Goal: Task Accomplishment & Management: Use online tool/utility

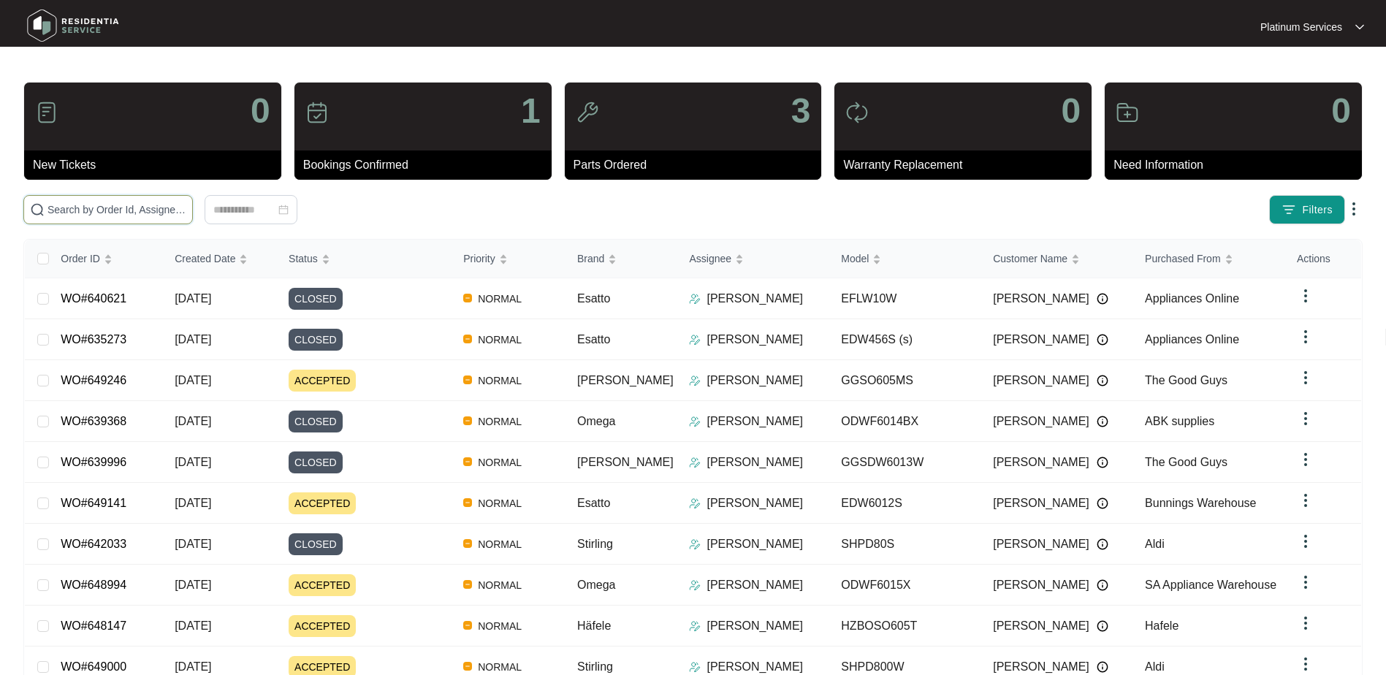
click at [108, 209] on input "text" at bounding box center [116, 210] width 139 height 16
paste input "649246"
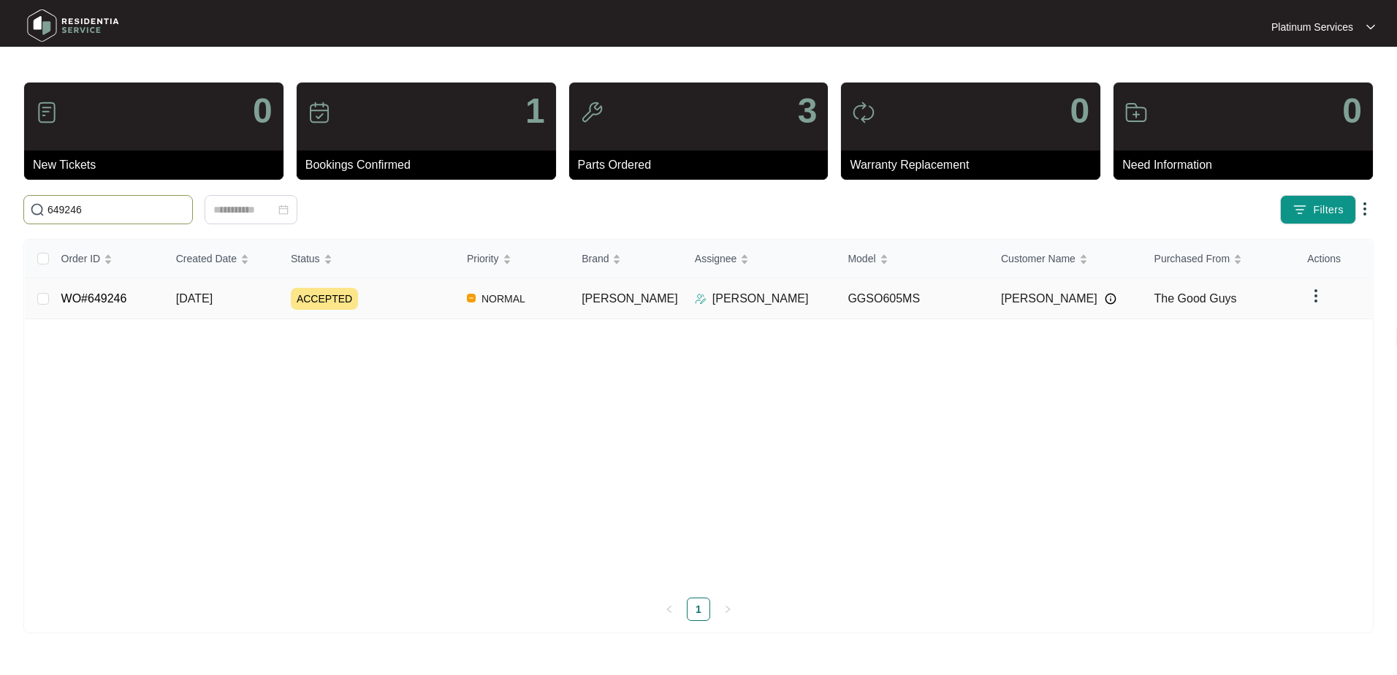
type input "649246"
click at [394, 303] on div "ACCEPTED" at bounding box center [373, 299] width 164 height 22
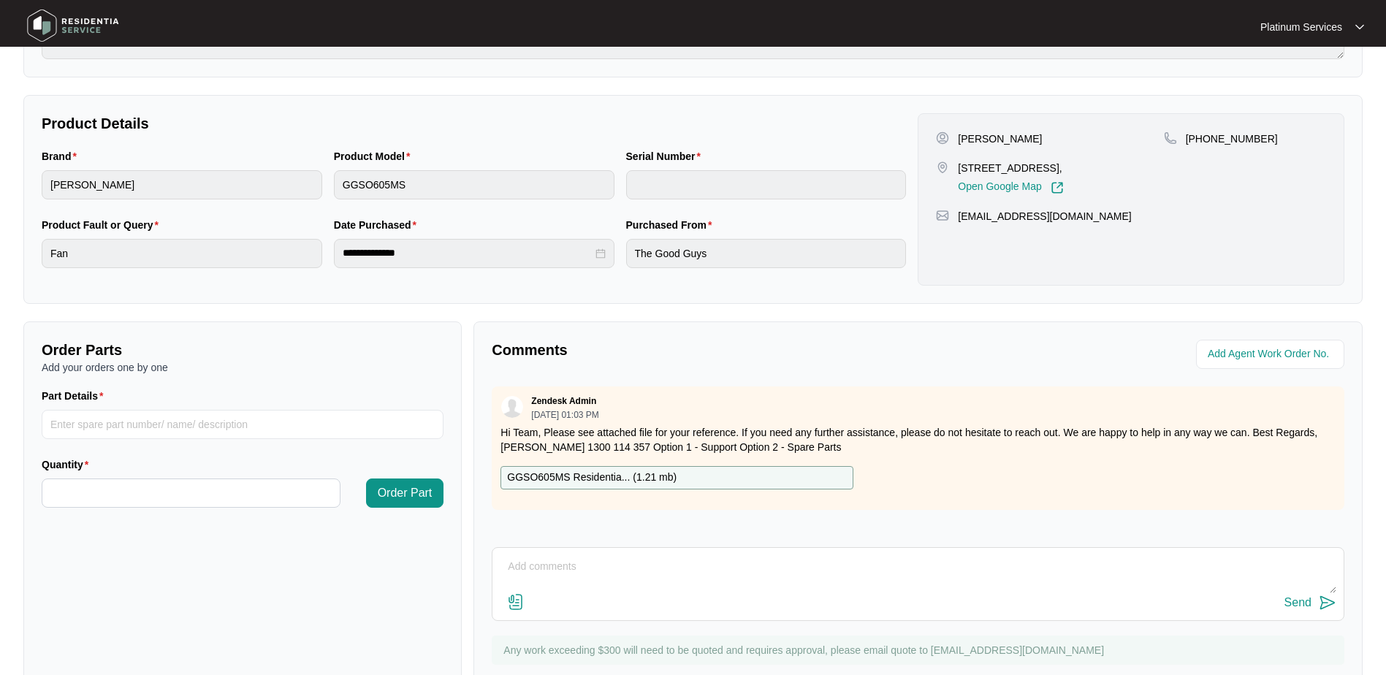
scroll to position [221, 0]
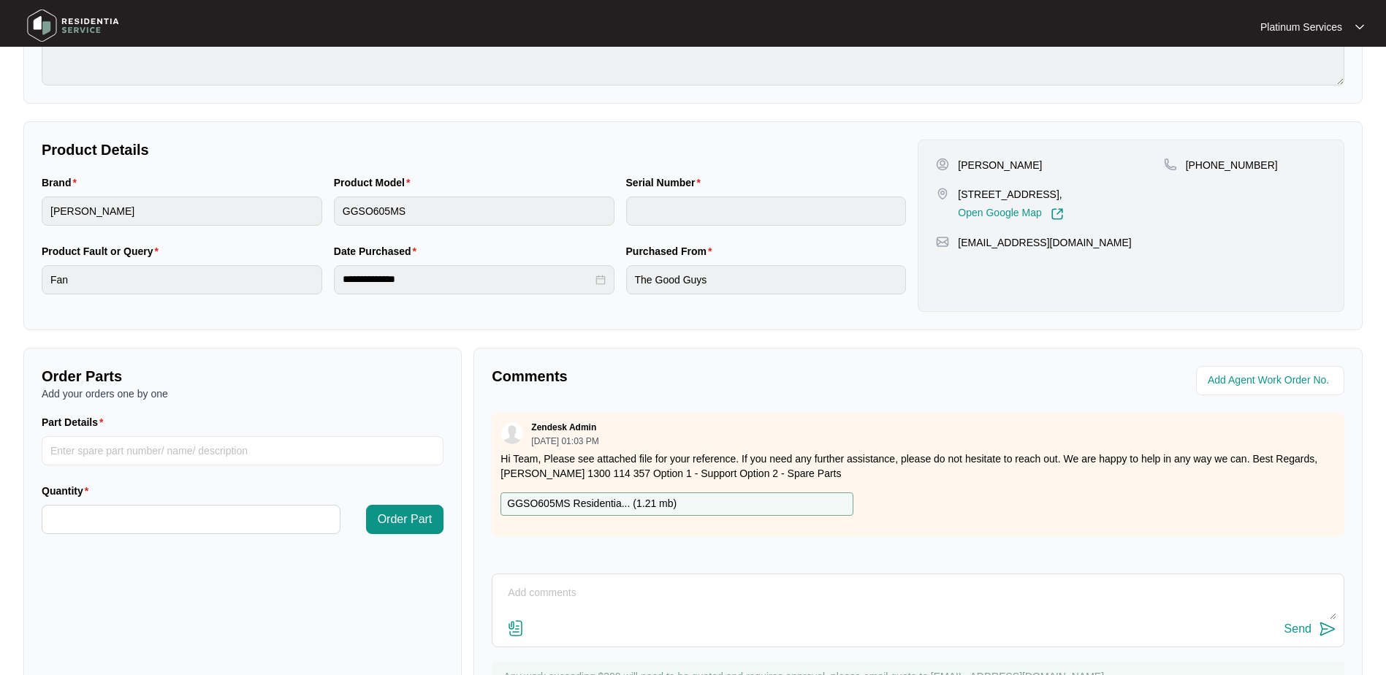
click at [592, 503] on p "GGSO605MS Residentia... ( 1.21 mb )" at bounding box center [591, 504] width 169 height 16
click at [180, 436] on input "Part Details" at bounding box center [243, 450] width 402 height 29
click at [184, 462] on input "Part Details" at bounding box center [243, 450] width 402 height 29
paste input "SP10029"
type input "SP10029"
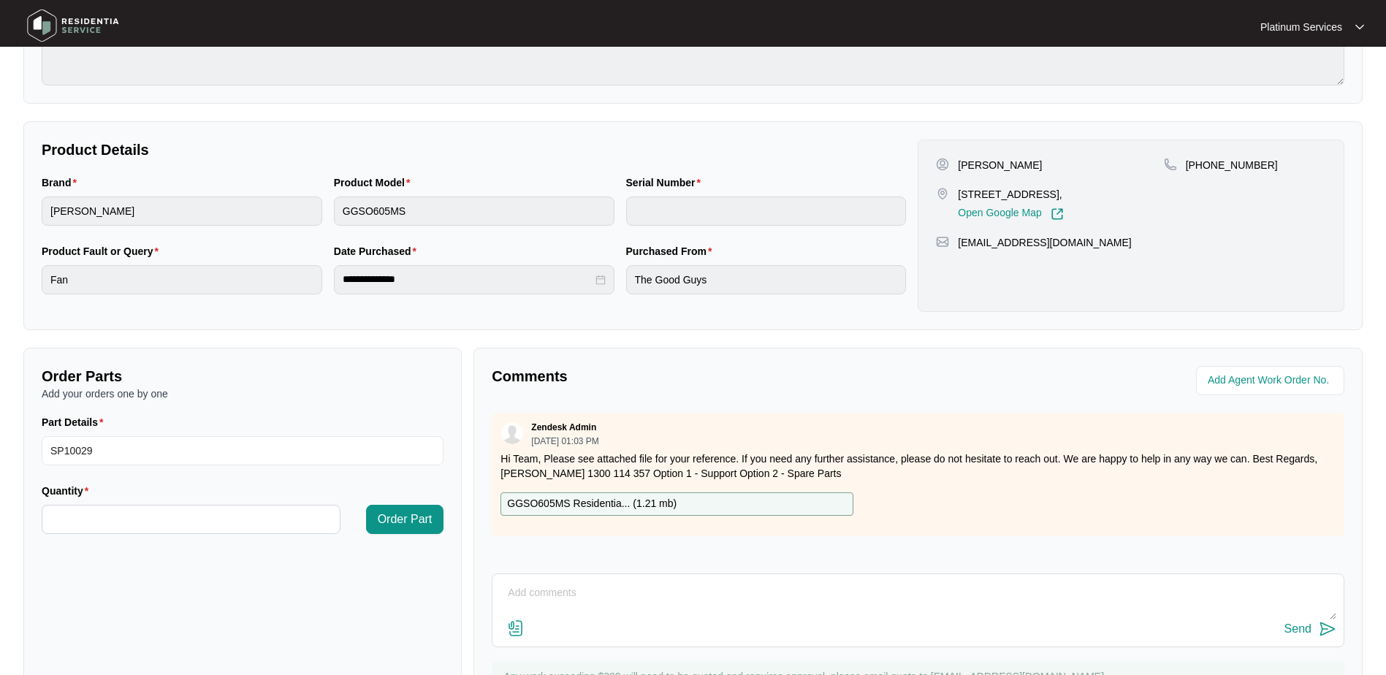
click at [202, 499] on div "Quantity" at bounding box center [191, 494] width 299 height 22
click at [209, 515] on input "Quantity" at bounding box center [190, 520] width 297 height 28
type input "*"
click at [381, 519] on span "Order Part" at bounding box center [405, 520] width 55 height 18
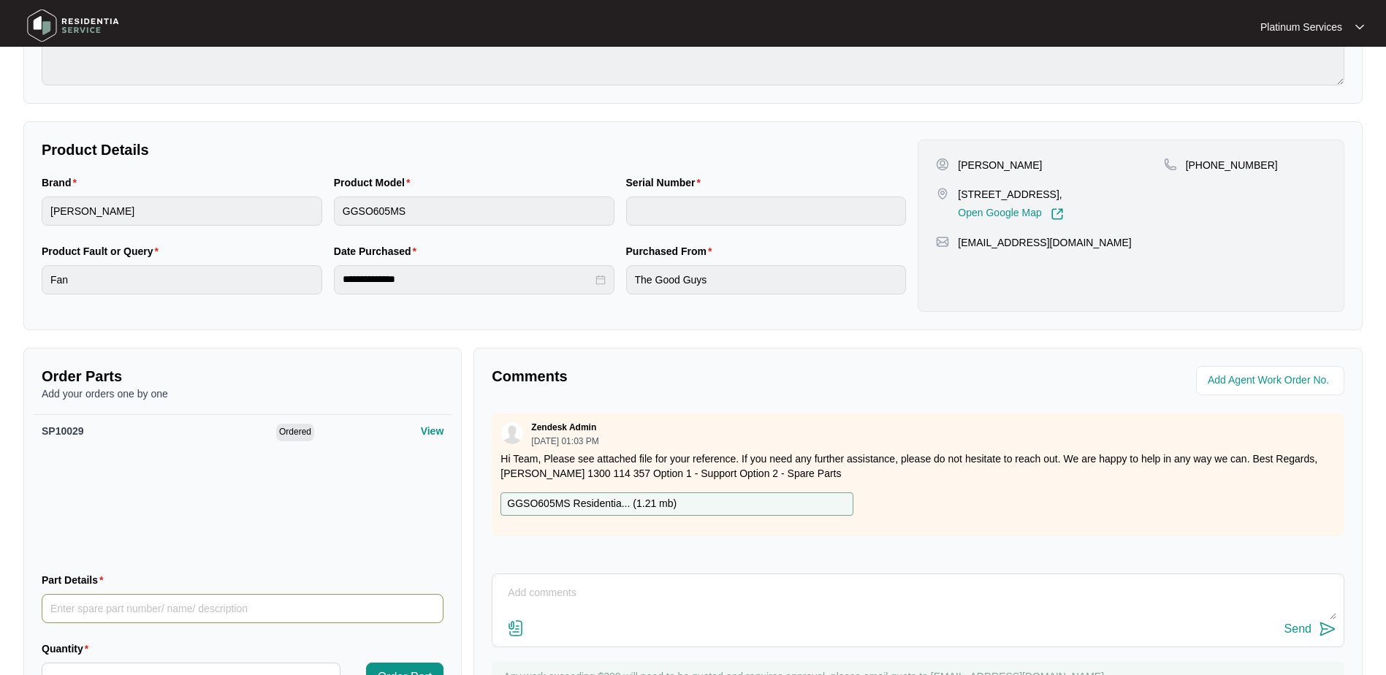
click at [234, 611] on input "Part Details" at bounding box center [243, 608] width 402 height 29
paste input "SP10018"
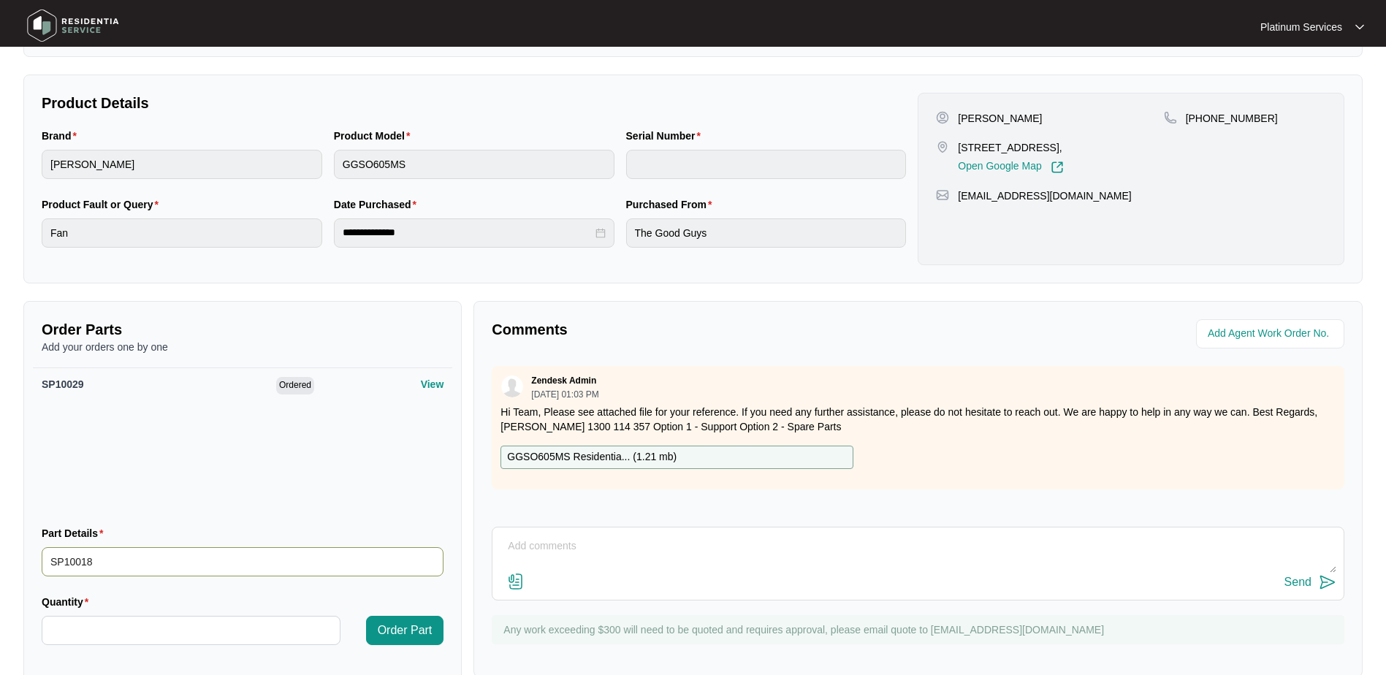
scroll to position [294, 0]
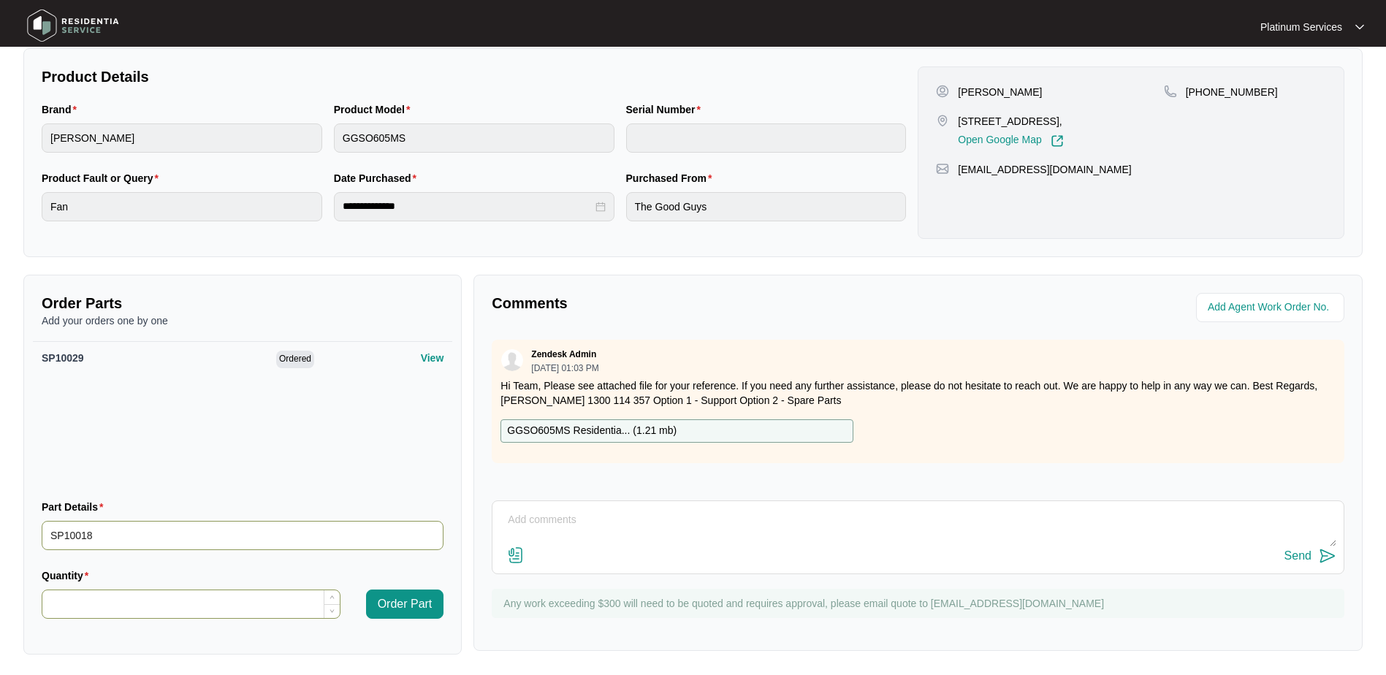
type input "SP10018"
click at [229, 598] on input "Quantity" at bounding box center [190, 604] width 297 height 28
type input "*"
click at [419, 596] on span "Order Part" at bounding box center [405, 604] width 55 height 18
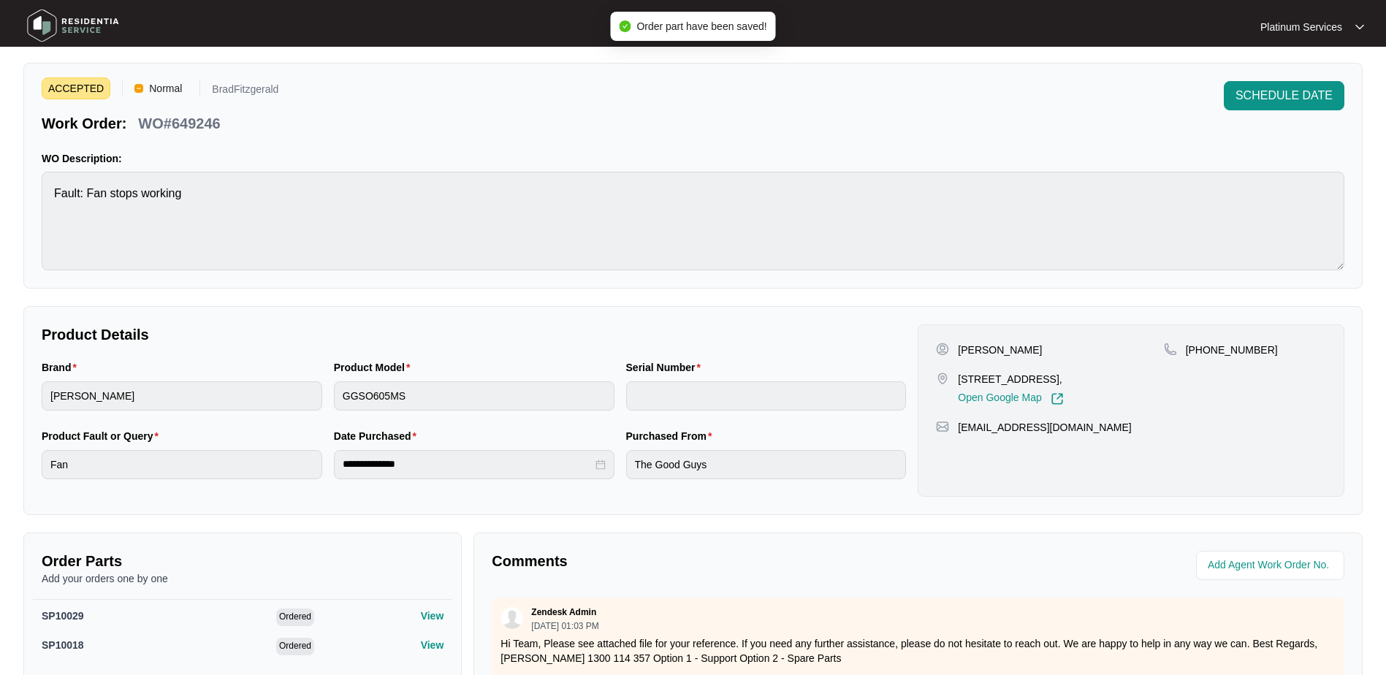
scroll to position [0, 0]
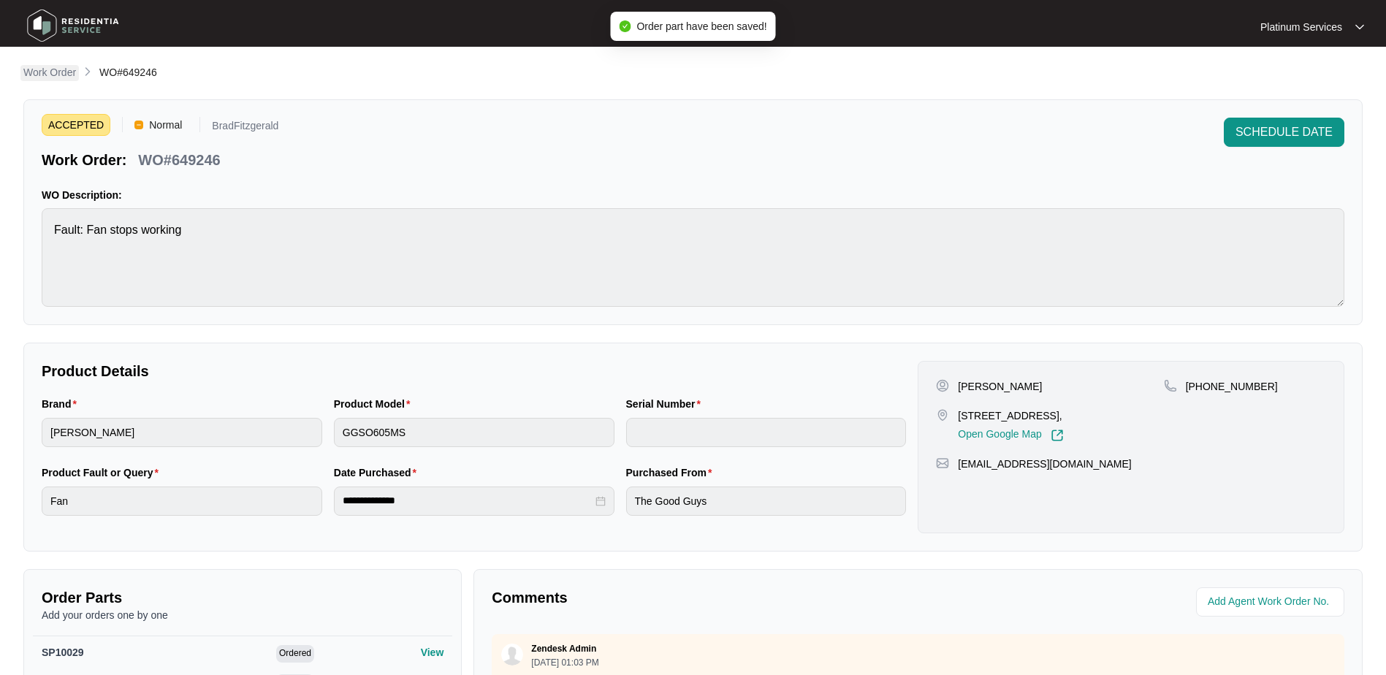
click at [72, 72] on p "Work Order" at bounding box center [49, 72] width 53 height 15
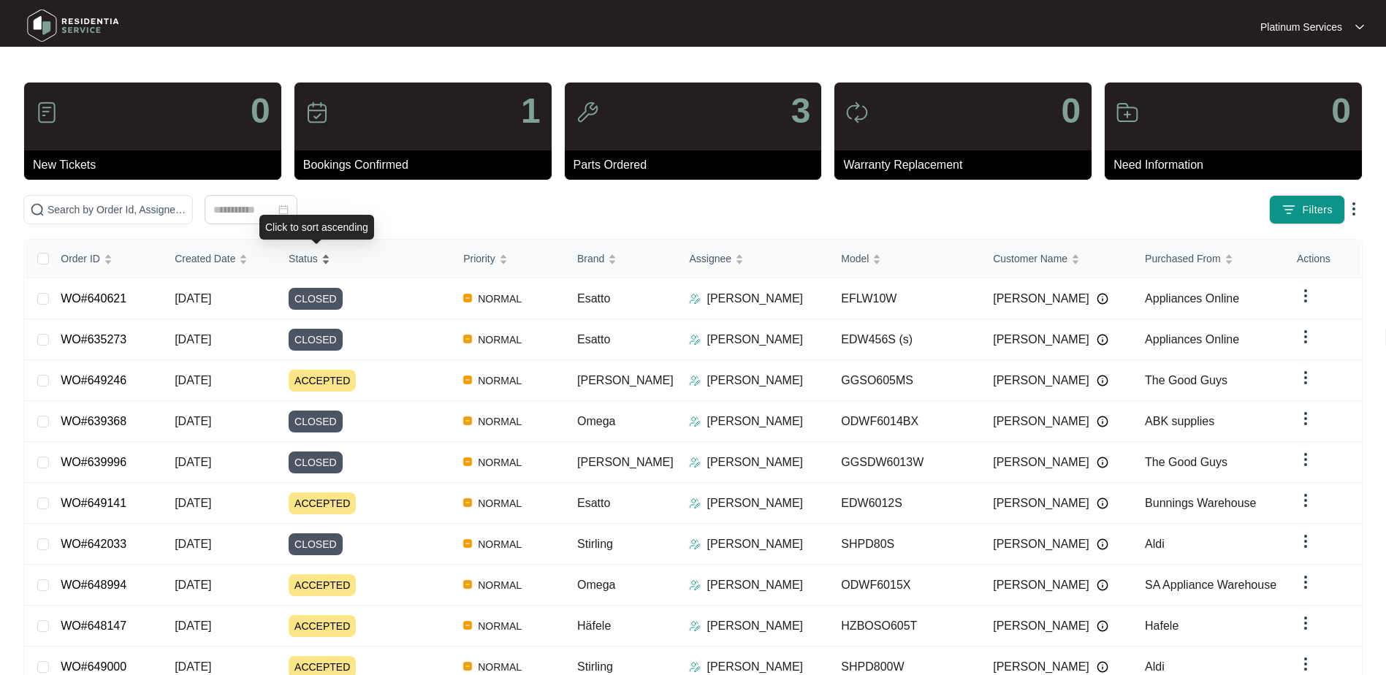
click at [330, 262] on div "Status" at bounding box center [310, 258] width 42 height 20
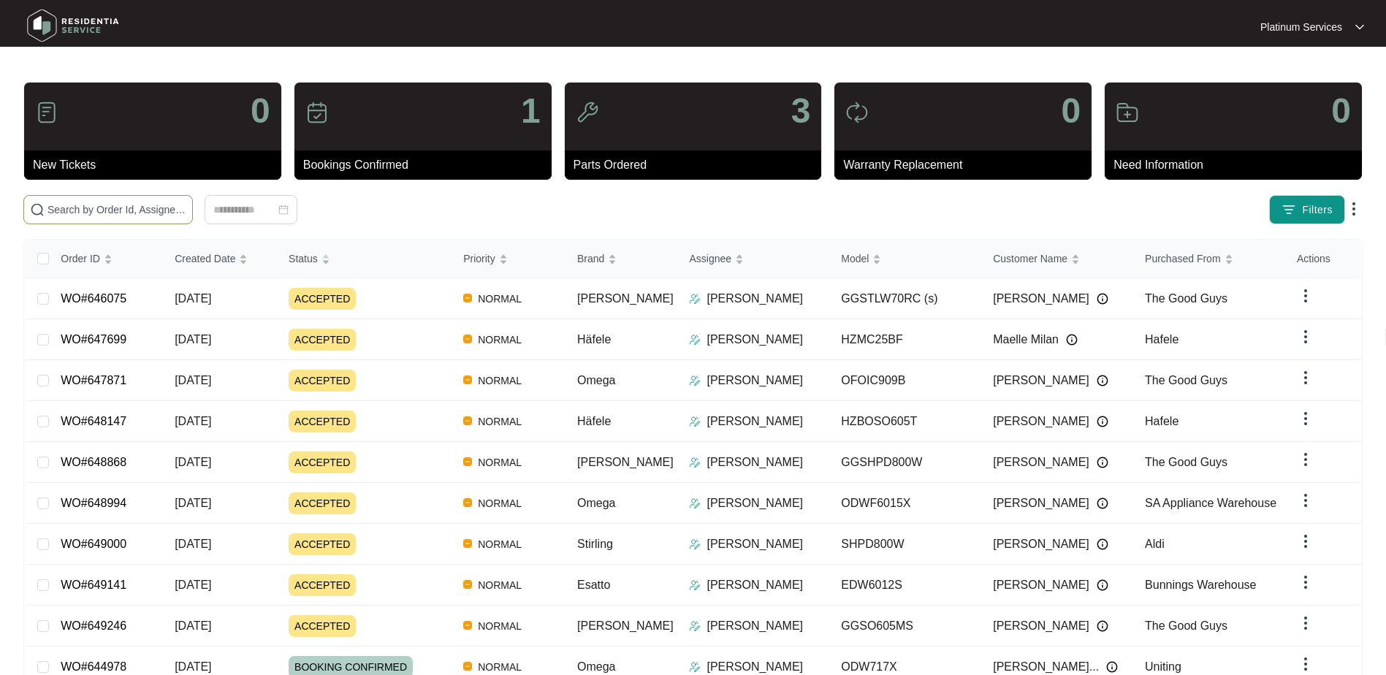
click at [138, 221] on span at bounding box center [107, 209] width 169 height 29
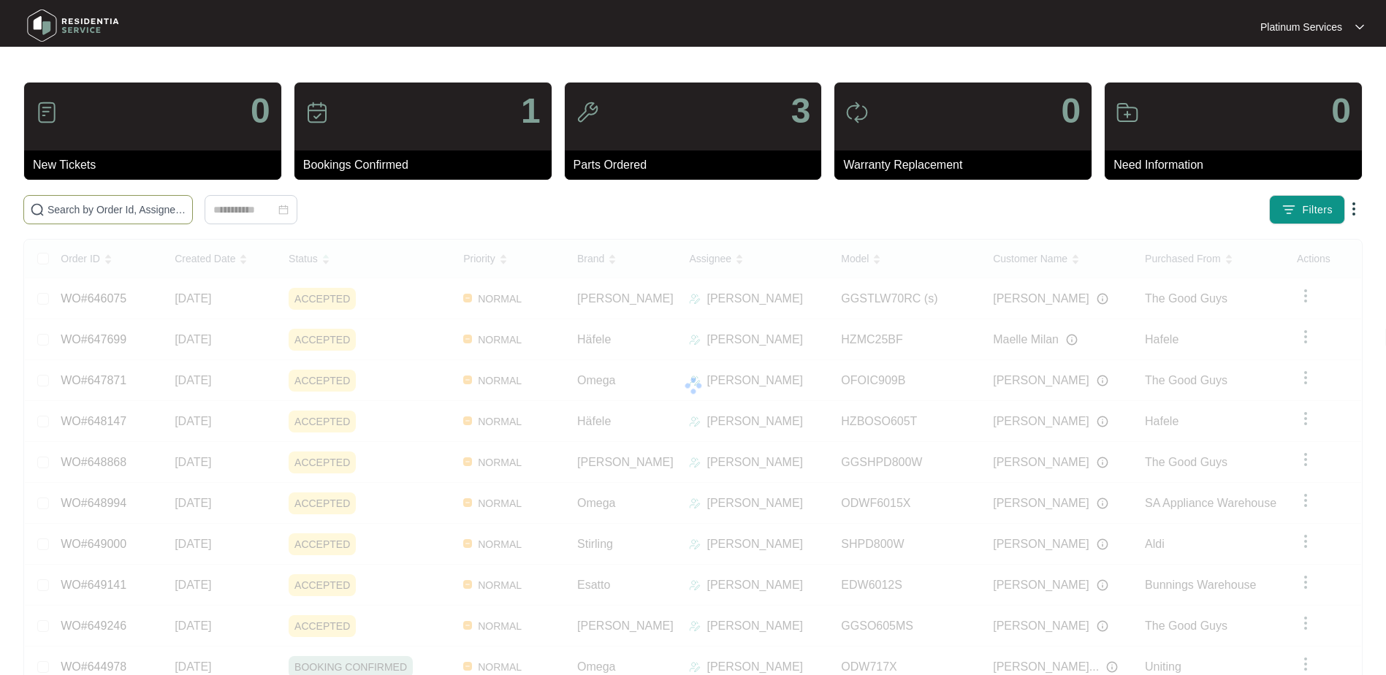
paste input "647871"
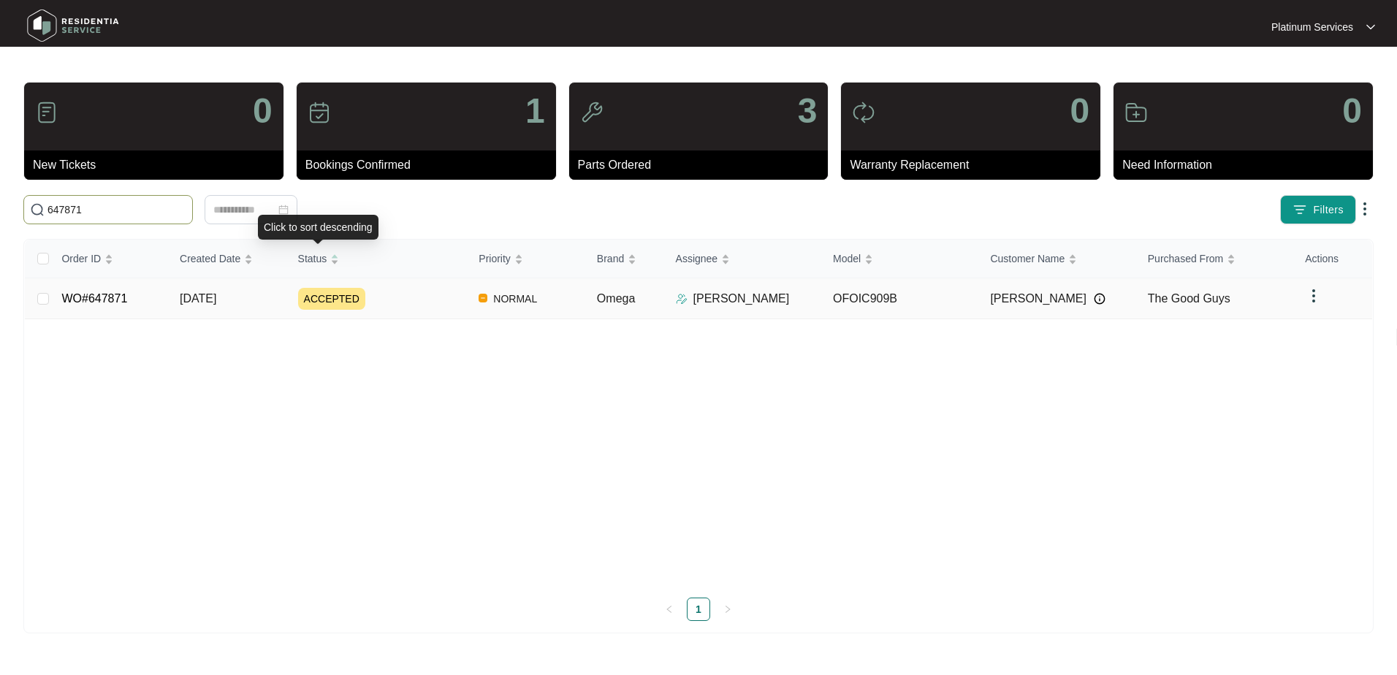
type input "647871"
click at [407, 300] on div "ACCEPTED" at bounding box center [382, 299] width 169 height 22
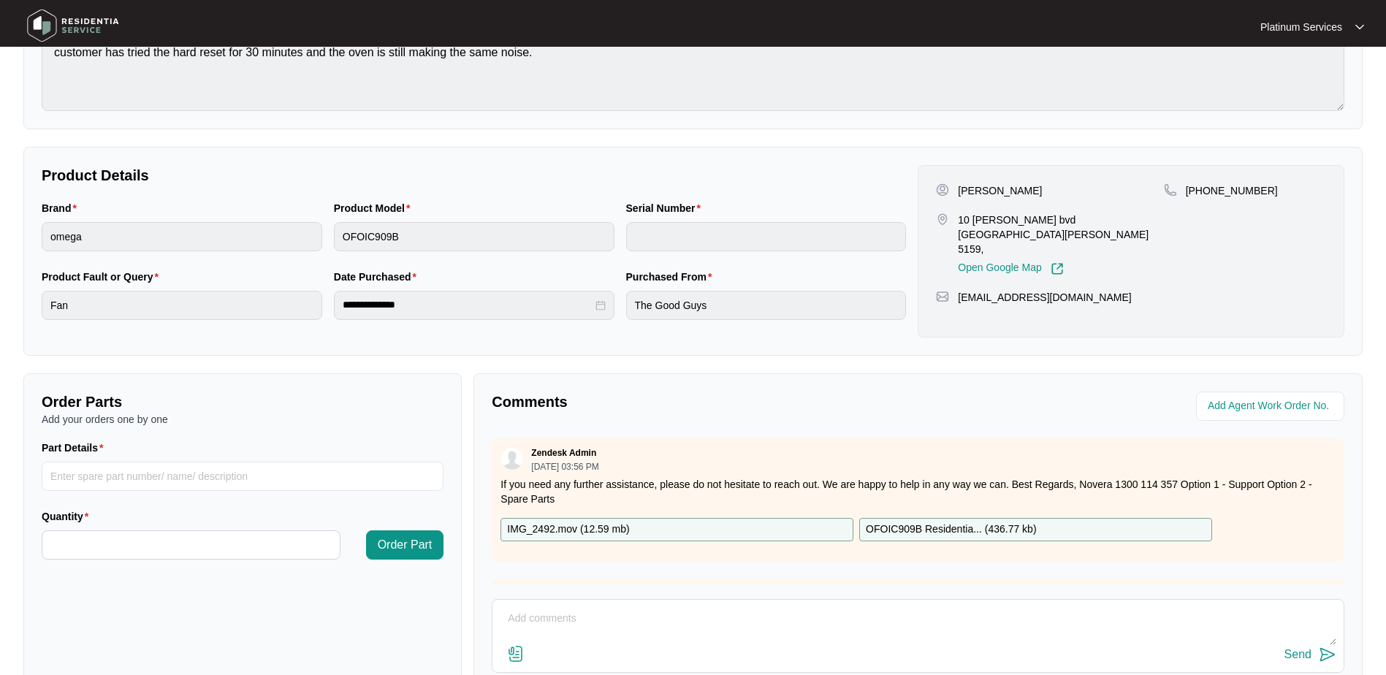
scroll to position [219, 0]
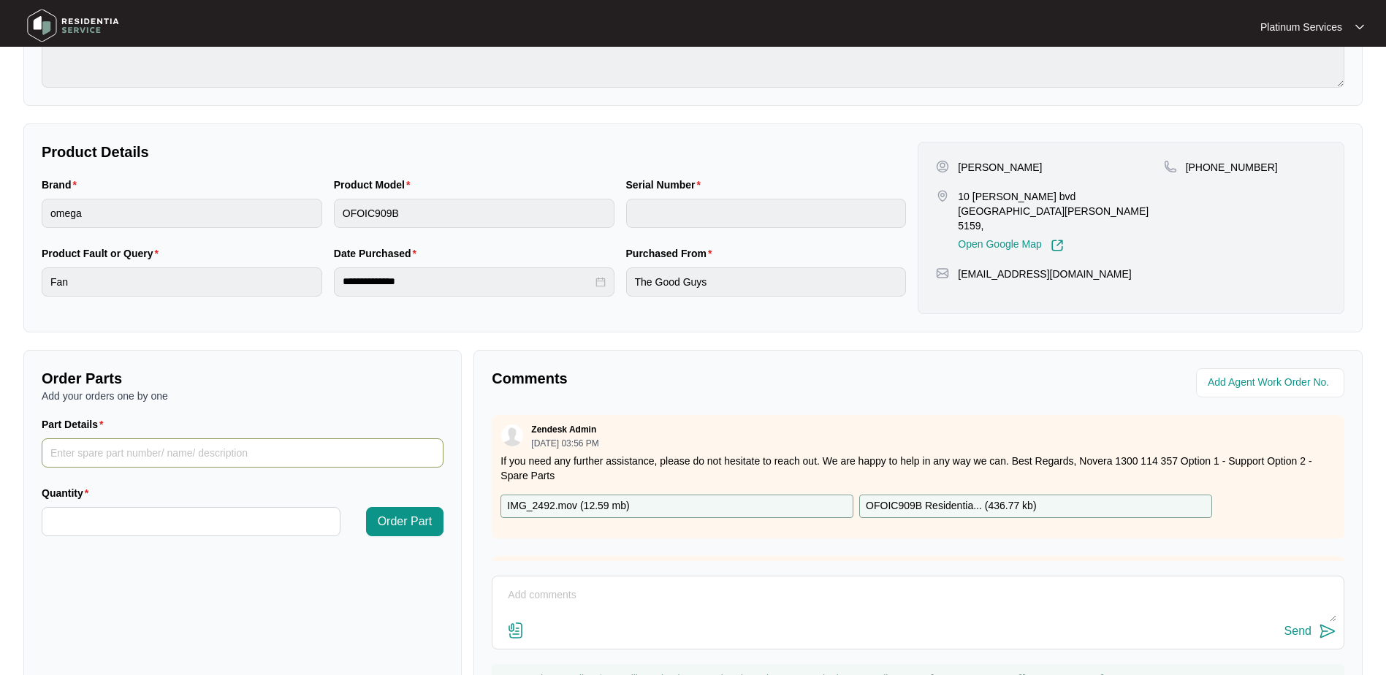
click at [324, 452] on input "Part Details" at bounding box center [243, 452] width 402 height 29
click at [113, 433] on div "Part Details" at bounding box center [243, 427] width 402 height 22
click at [115, 446] on input "Part Details" at bounding box center [243, 452] width 402 height 29
paste input "SP10029"
type input "SP10029"
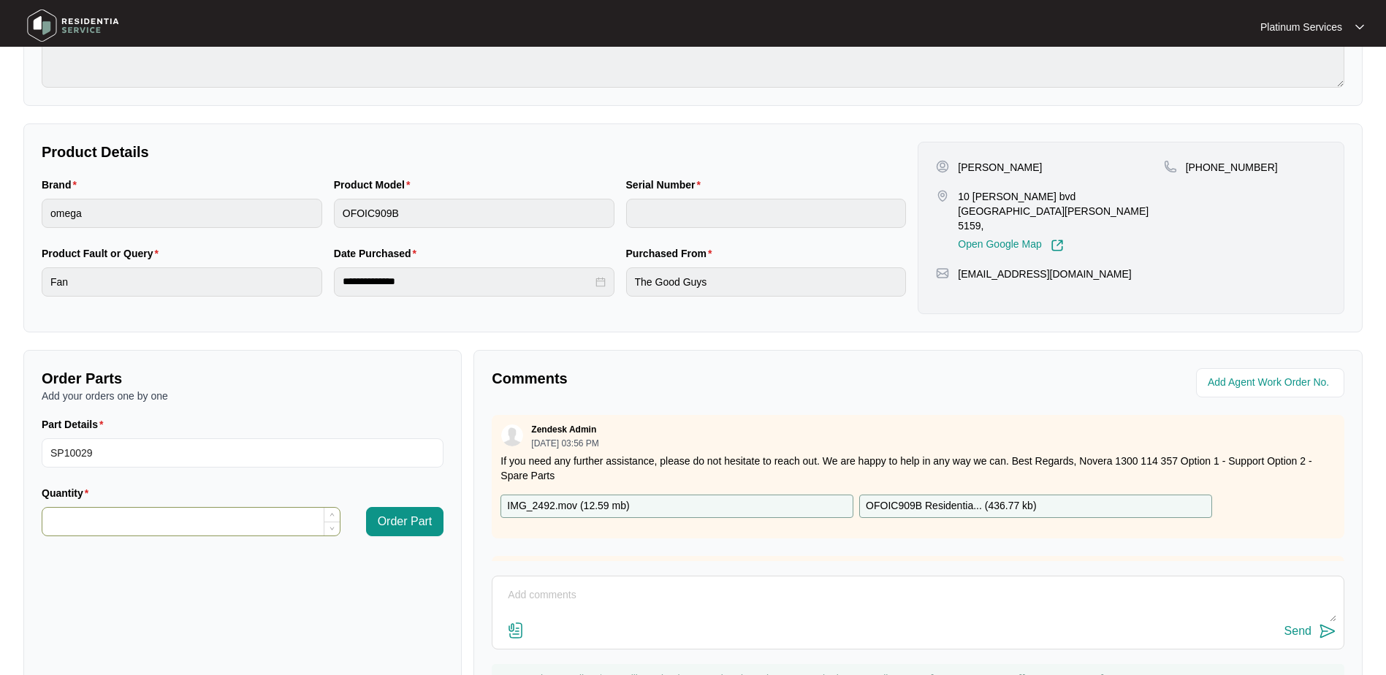
click at [135, 519] on input "Quantity" at bounding box center [190, 522] width 297 height 28
type input "*"
click at [434, 520] on button "Order Part" at bounding box center [405, 521] width 78 height 29
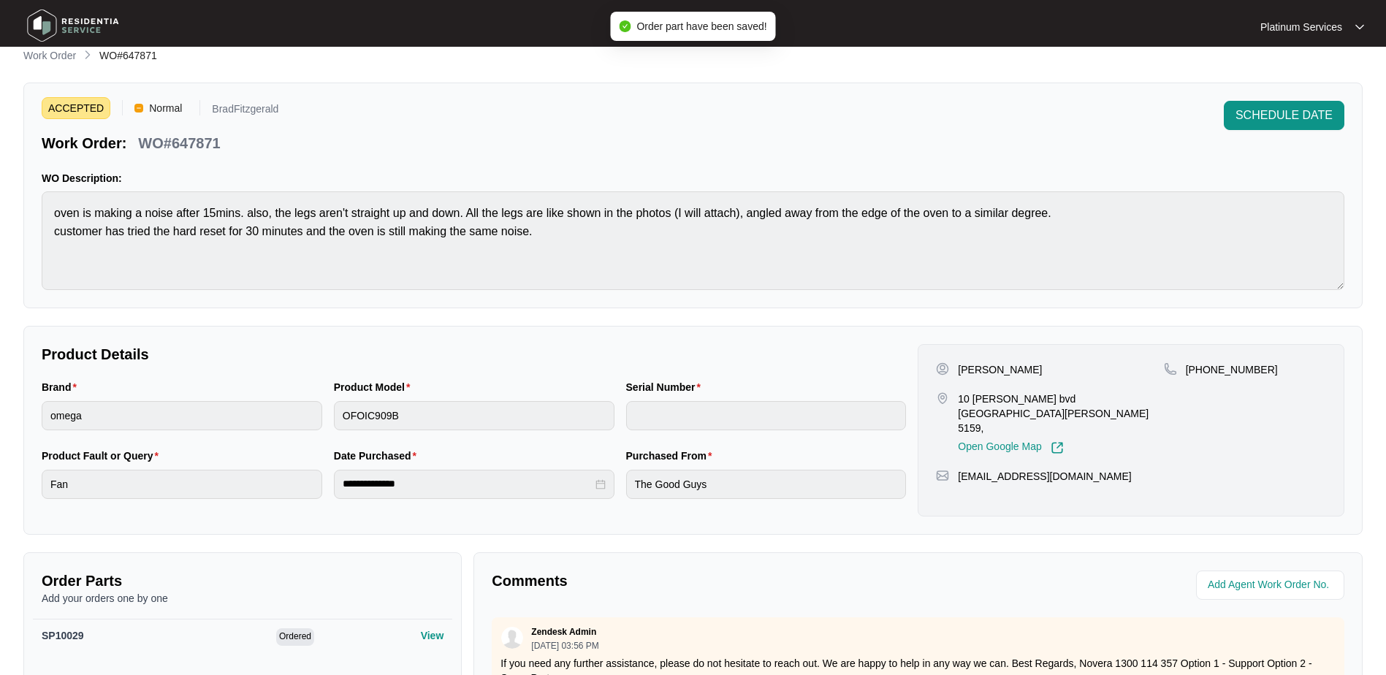
scroll to position [0, 0]
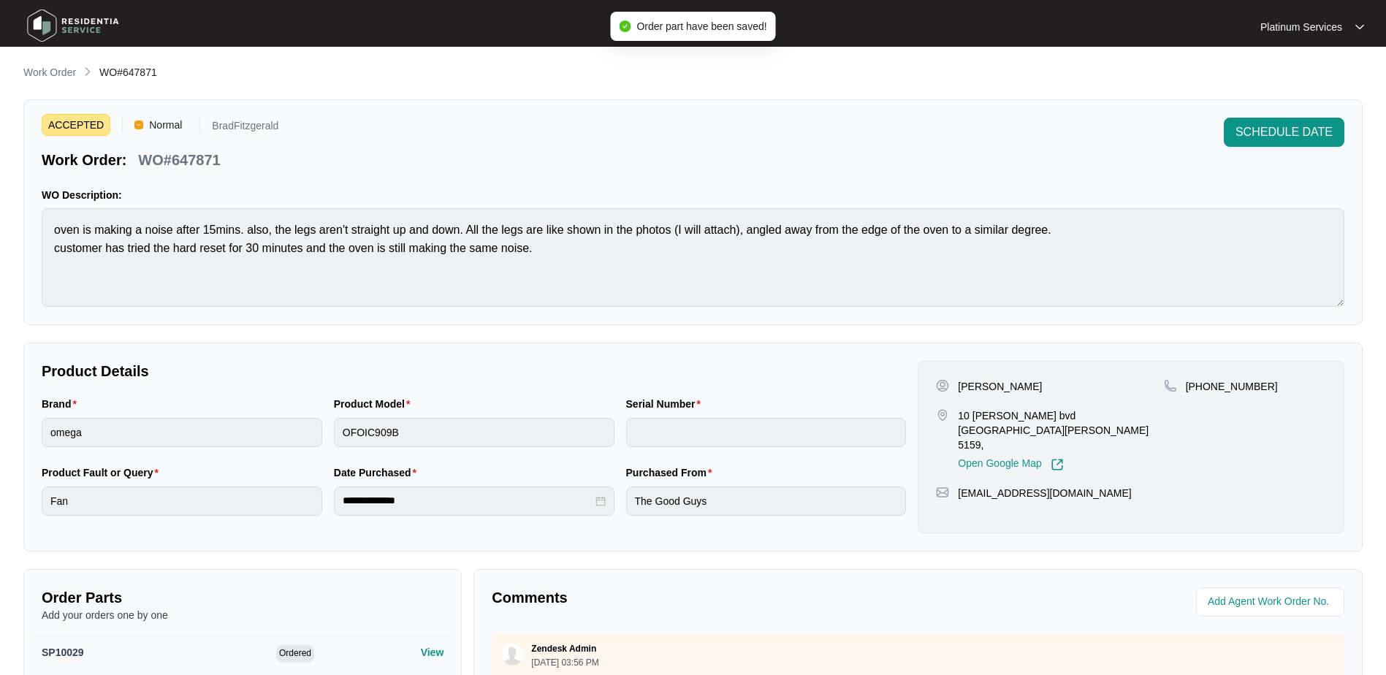
click at [34, 72] on p "Work Order" at bounding box center [49, 72] width 53 height 15
